Goal: Navigation & Orientation: Find specific page/section

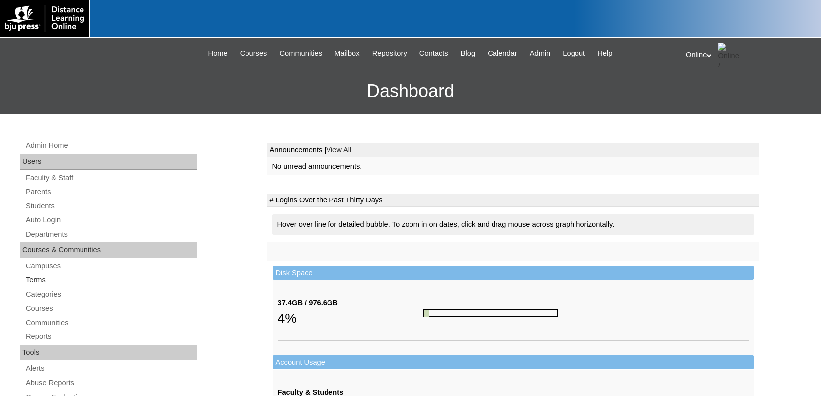
click at [47, 283] on link "Terms" at bounding box center [111, 280] width 172 height 12
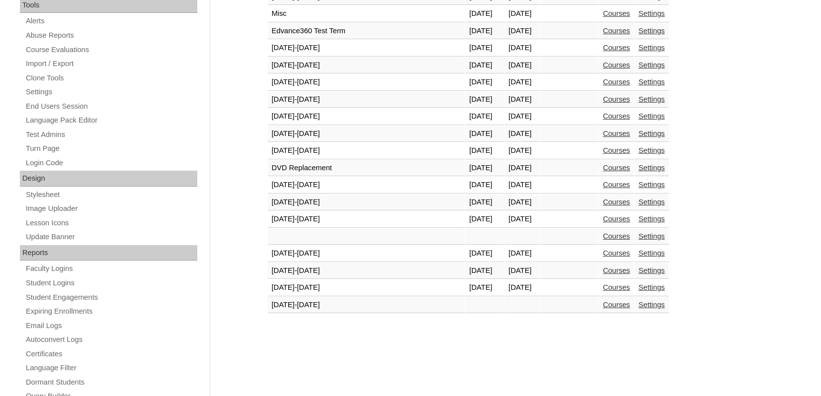
scroll to position [427, 0]
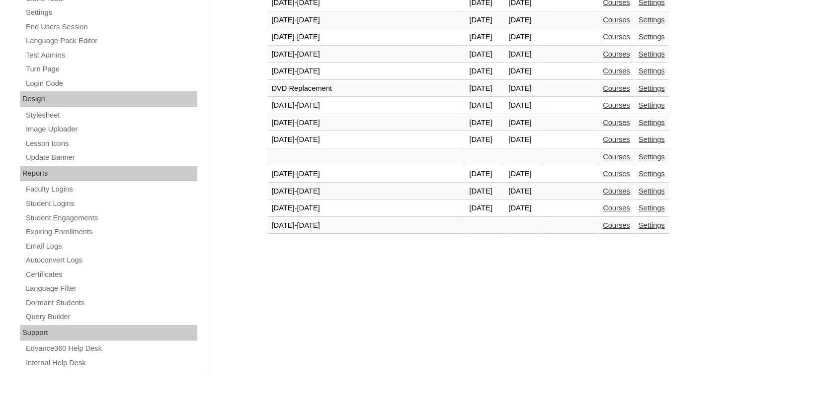
click at [602, 209] on link "Courses" at bounding box center [615, 208] width 27 height 8
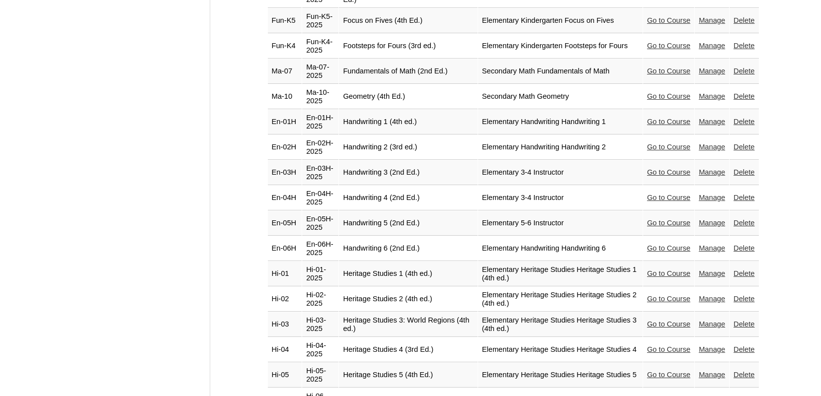
scroll to position [1291, 0]
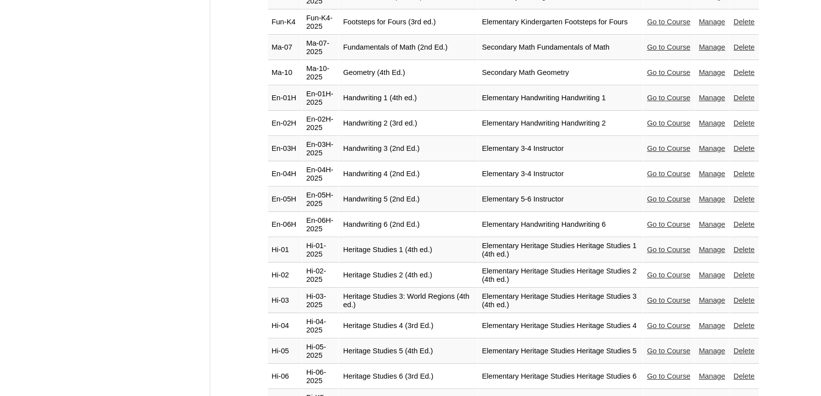
click at [648, 373] on link "Go to Course" at bounding box center [668, 377] width 43 height 8
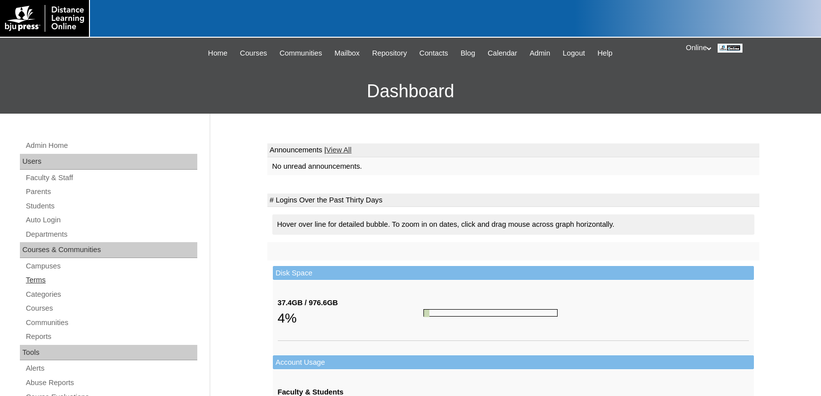
click at [41, 279] on link "Terms" at bounding box center [111, 280] width 172 height 12
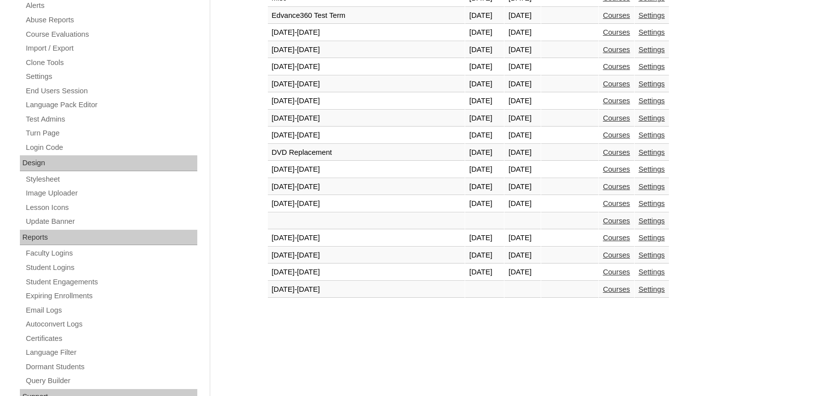
scroll to position [397, 0]
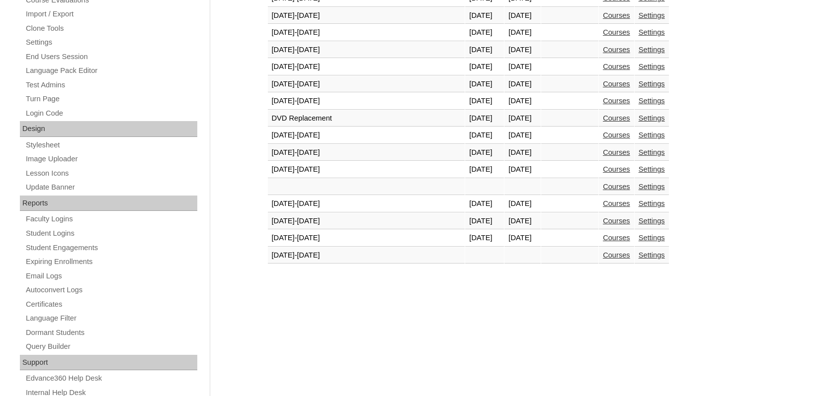
click at [602, 237] on link "Courses" at bounding box center [615, 238] width 27 height 8
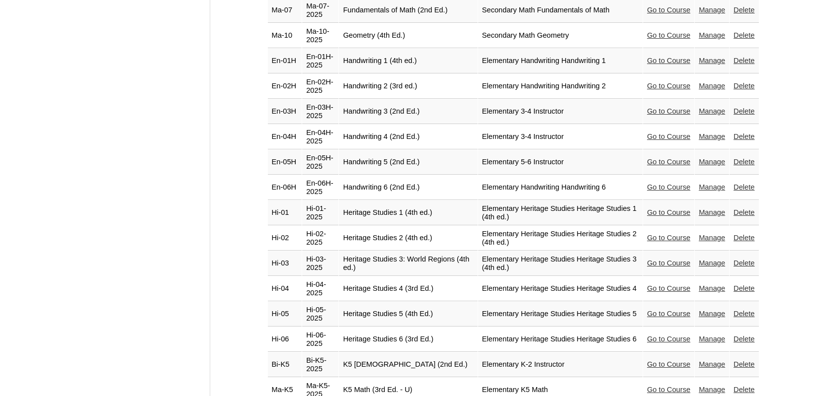
scroll to position [1341, 0]
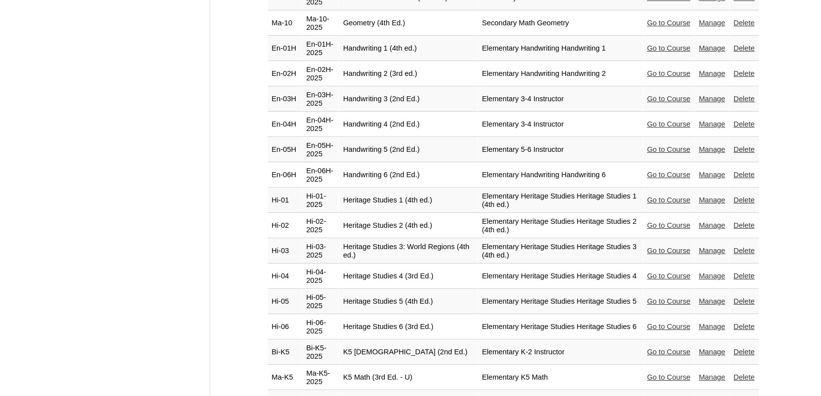
drag, startPoint x: 664, startPoint y: 271, endPoint x: 653, endPoint y: 268, distance: 11.0
click at [663, 323] on link "Go to Course" at bounding box center [668, 327] width 43 height 8
